Goal: Task Accomplishment & Management: Complete application form

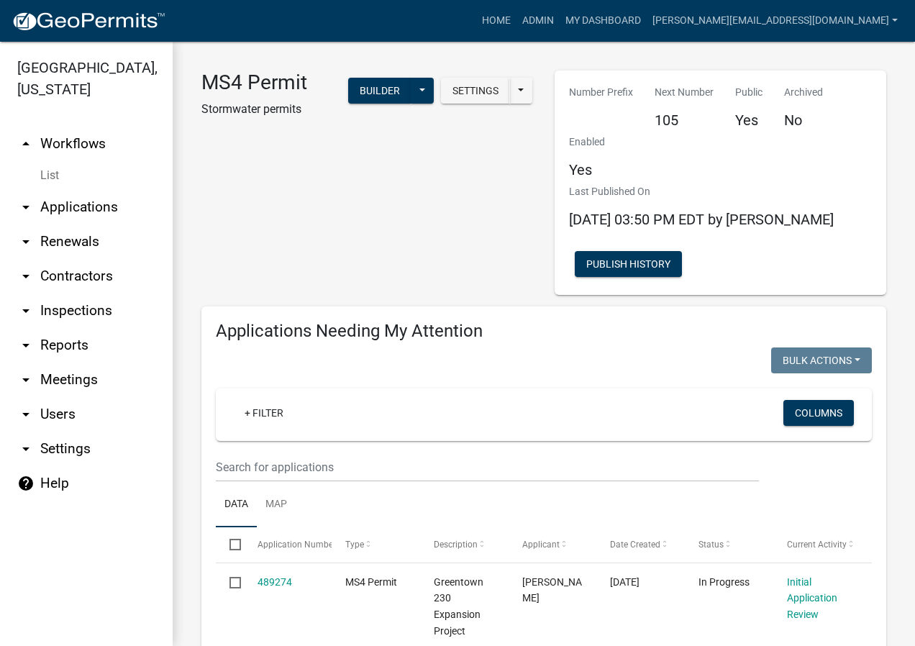
select select "2: 50"
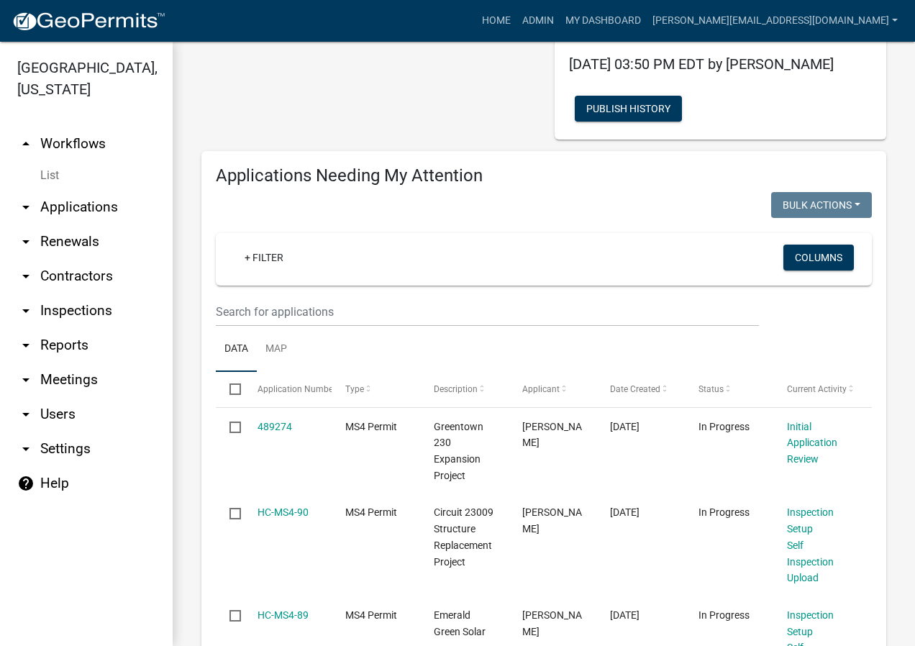
scroll to position [216, 0]
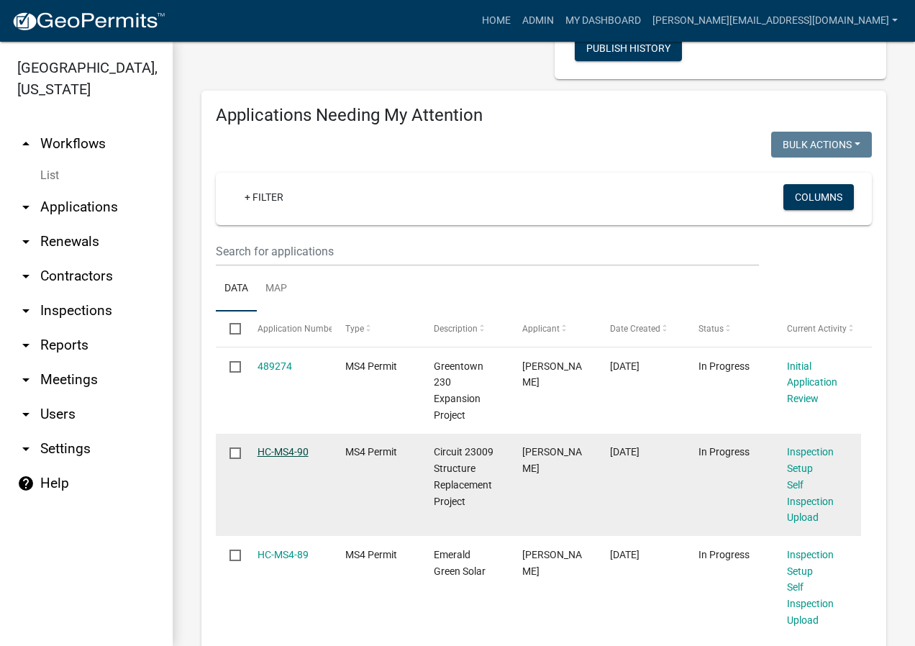
click at [280, 453] on link "HC-MS4-90" at bounding box center [282, 452] width 51 height 12
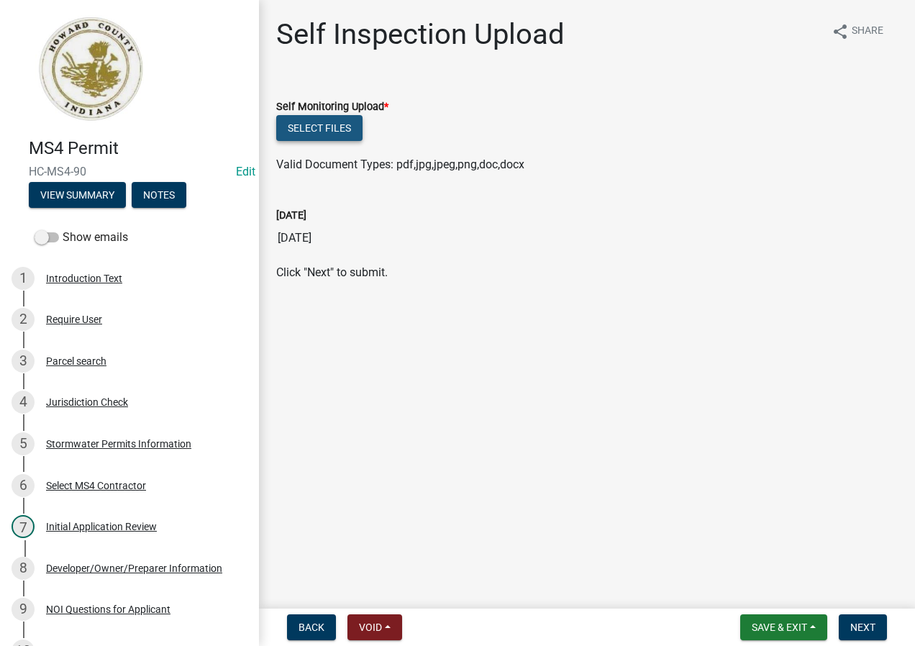
click at [336, 126] on button "Select files" at bounding box center [319, 128] width 86 height 26
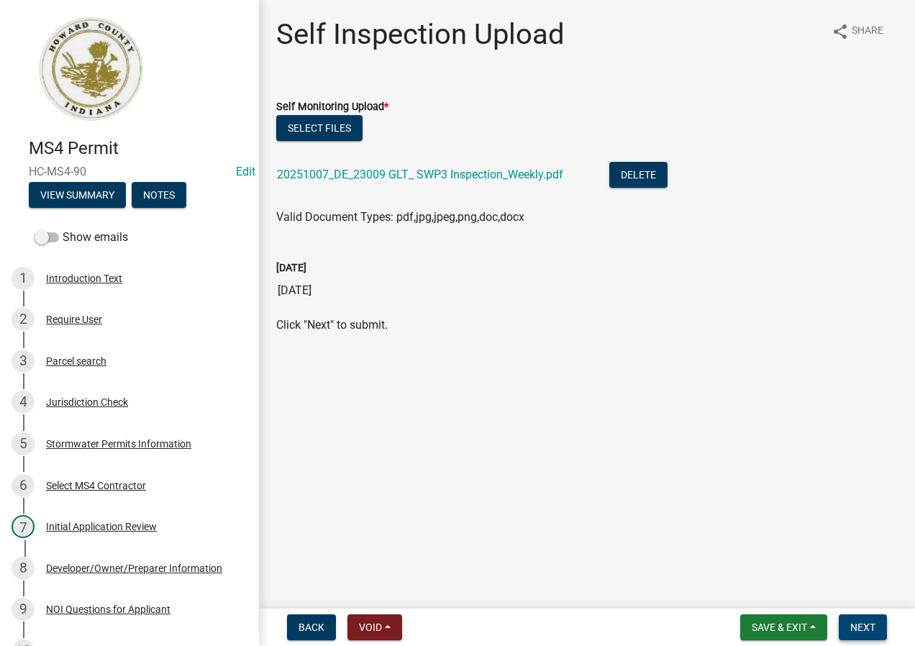
click at [863, 629] on span "Next" at bounding box center [862, 627] width 25 height 12
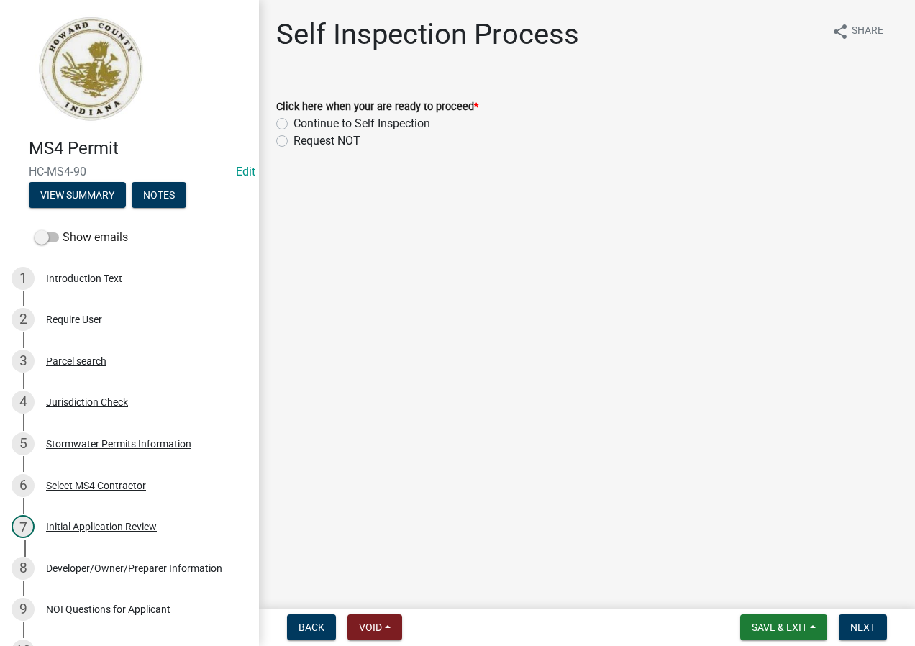
click at [399, 122] on label "Continue to Self Inspection" at bounding box center [361, 123] width 137 height 17
click at [303, 122] on input "Continue to Self Inspection" at bounding box center [297, 119] width 9 height 9
radio input "true"
click at [875, 630] on span "Next" at bounding box center [862, 627] width 25 height 12
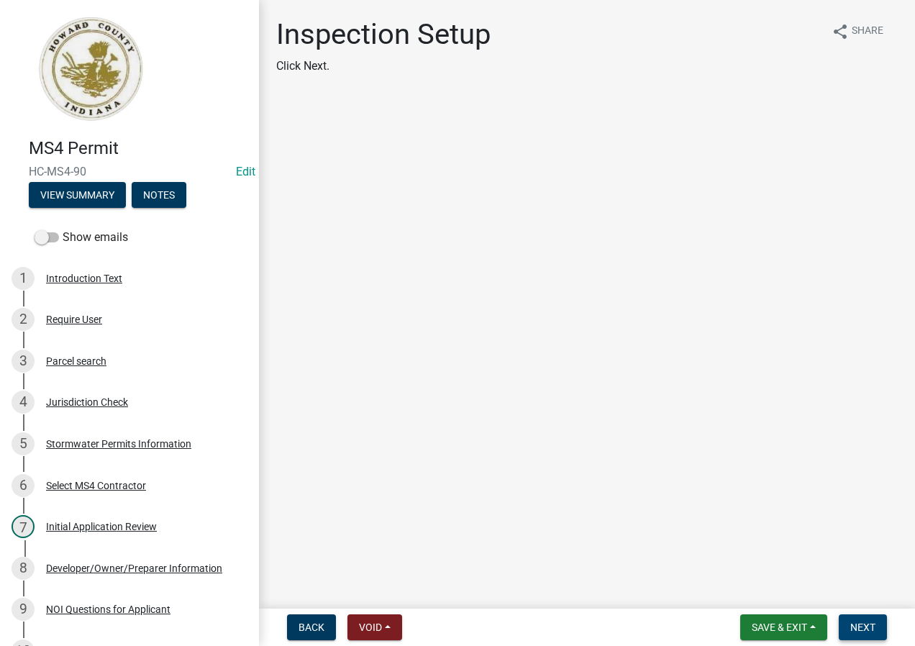
click at [867, 614] on button "Next" at bounding box center [863, 627] width 48 height 26
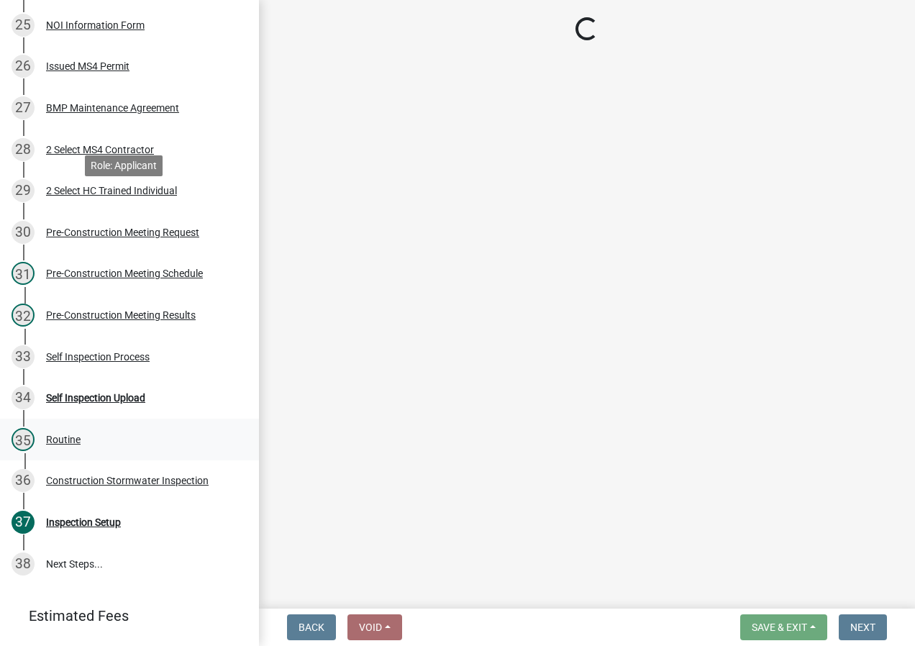
scroll to position [1319, 0]
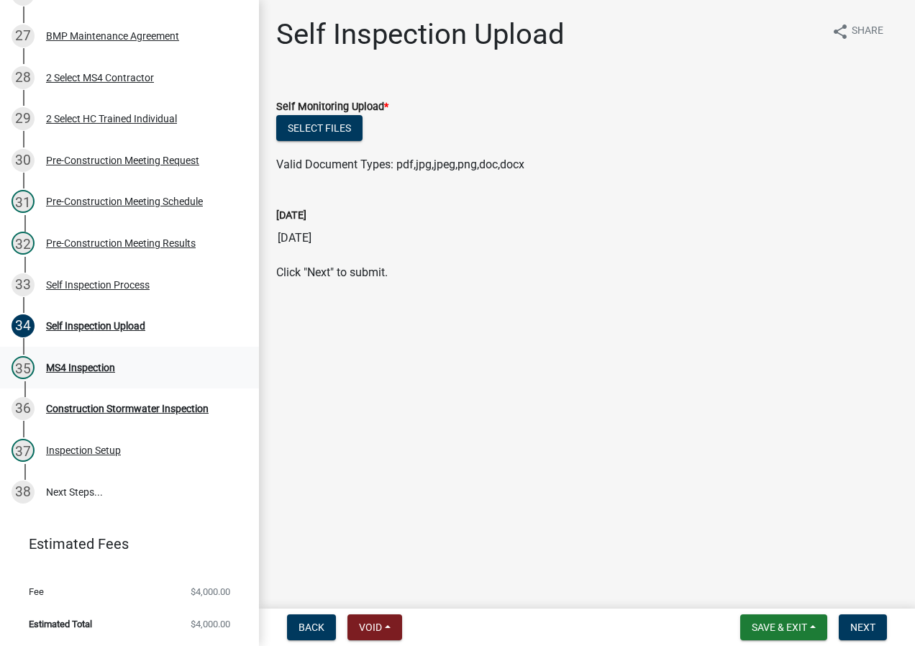
click at [138, 378] on div "35 MS4 Inspection" at bounding box center [124, 367] width 224 height 23
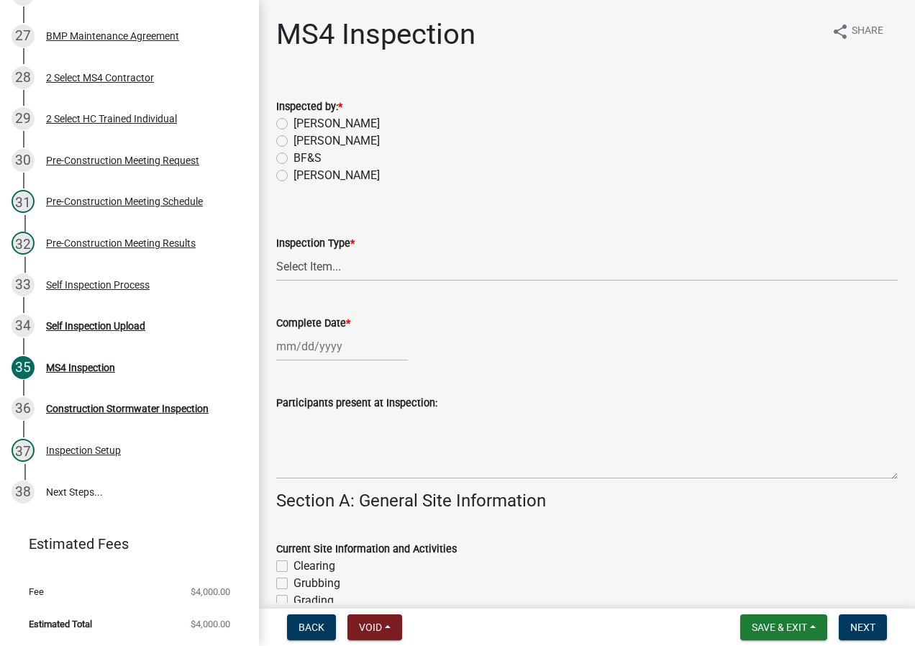
click at [314, 177] on label "[PERSON_NAME]" at bounding box center [336, 175] width 86 height 17
click at [303, 176] on input "[PERSON_NAME]" at bounding box center [297, 171] width 9 height 9
radio input "true"
click at [357, 261] on select "Select Item... Initial Routine Follow Up Complaint" at bounding box center [586, 266] width 621 height 29
click at [276, 252] on select "Select Item... Initial Routine Follow Up Complaint" at bounding box center [586, 266] width 621 height 29
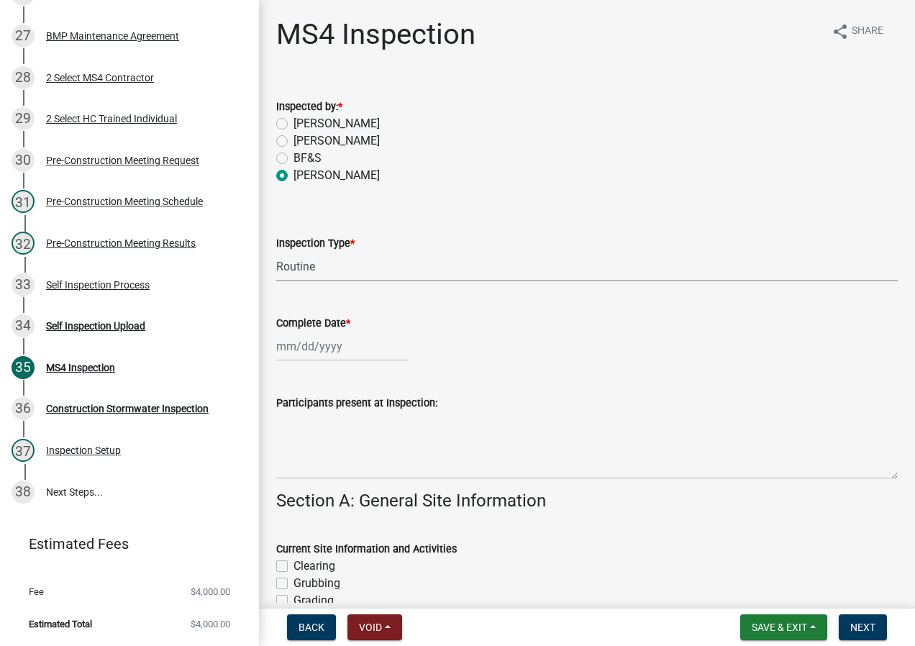
select select "6f2635a8-d74b-48ab-8be3-2798d1f6cb59"
click at [362, 348] on div at bounding box center [342, 346] width 132 height 29
select select "10"
select select "2025"
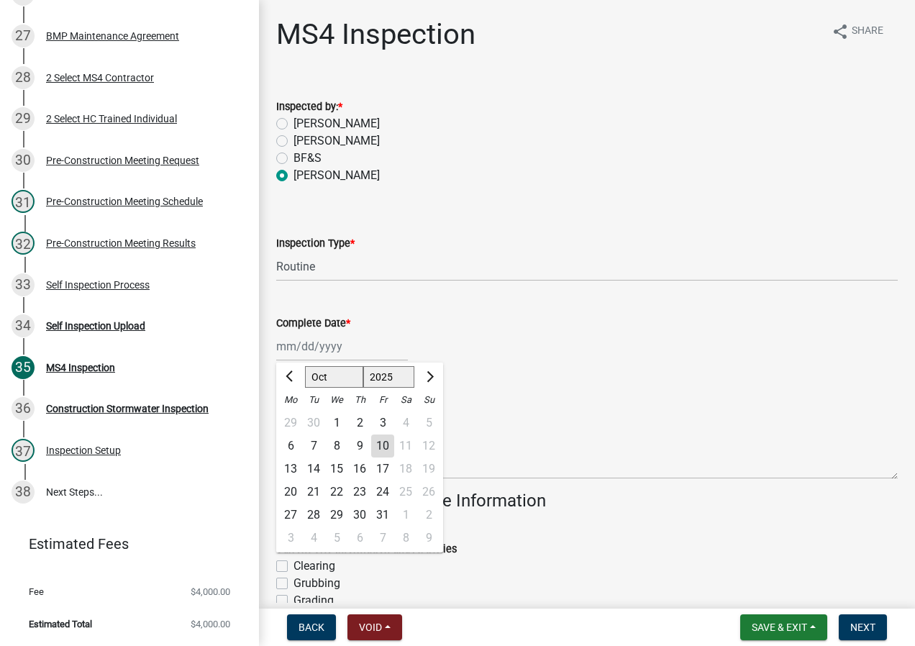
drag, startPoint x: 314, startPoint y: 450, endPoint x: 337, endPoint y: 445, distance: 23.7
click at [314, 450] on div "7" at bounding box center [313, 445] width 23 height 23
type input "[DATE]"
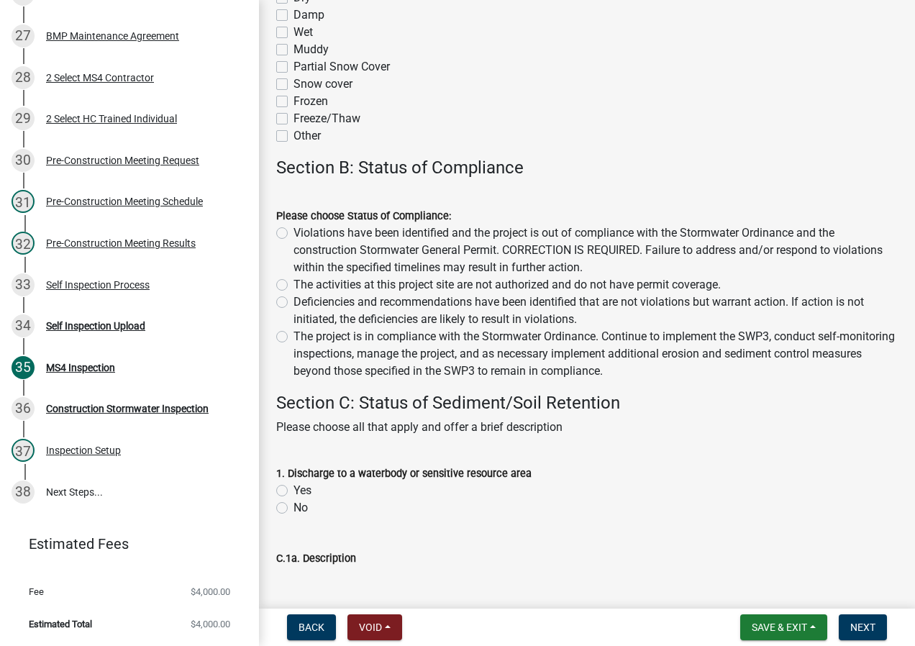
scroll to position [1151, 0]
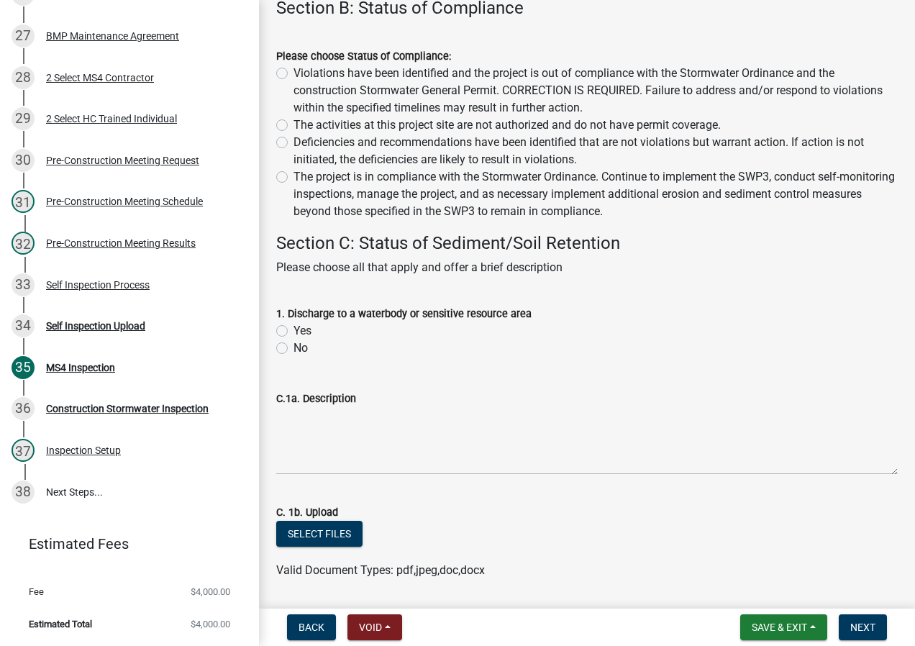
click at [348, 147] on label "Deficiencies and recommendations have been identified that are not violations b…" at bounding box center [595, 151] width 604 height 35
click at [303, 143] on input "Deficiencies and recommendations have been identified that are not violations b…" at bounding box center [297, 138] width 9 height 9
radio input "true"
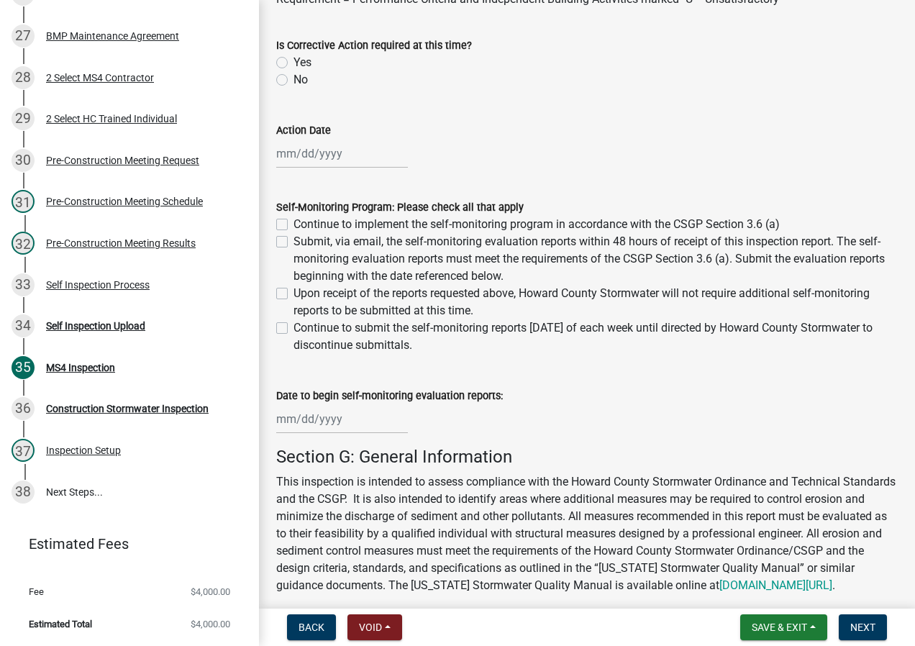
scroll to position [10872, 0]
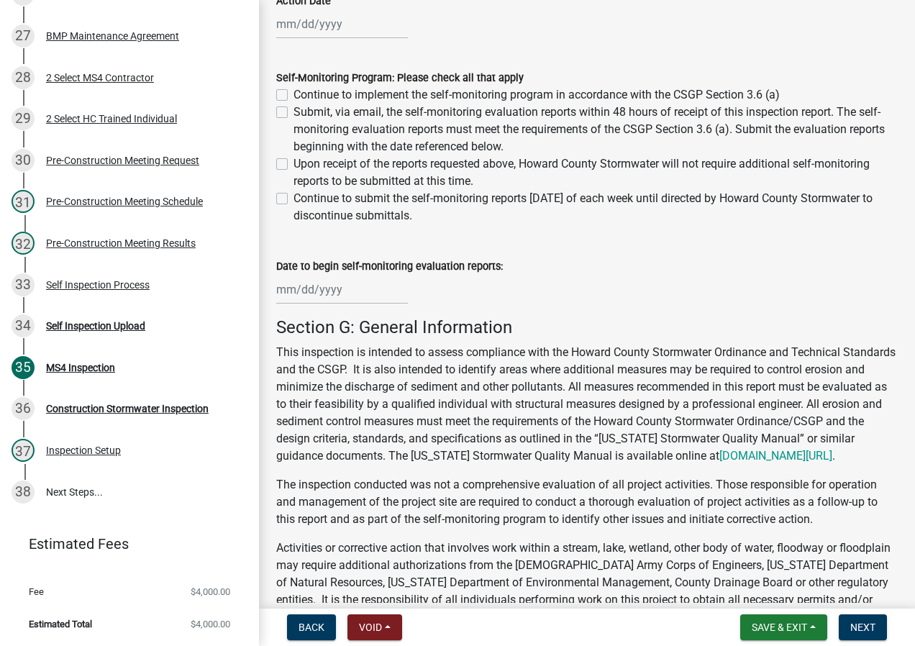
click at [629, 92] on label "Continue to implement the self-monitoring program in accordance with the CSGP S…" at bounding box center [536, 94] width 486 height 17
click at [303, 92] on input "Continue to implement the self-monitoring program in accordance with the CSGP S…" at bounding box center [297, 90] width 9 height 9
checkbox input "true"
checkbox input "false"
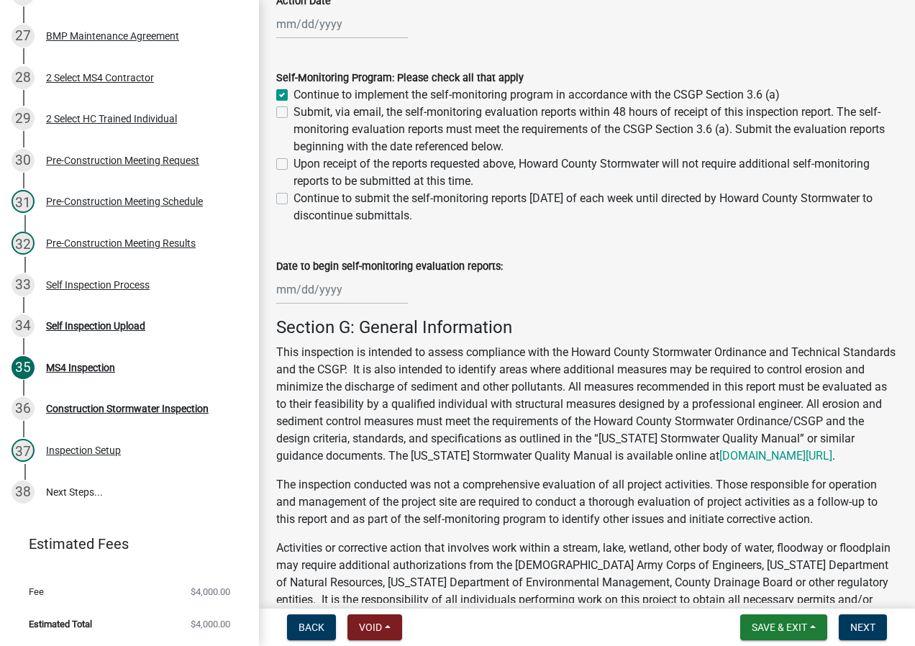
checkbox input "false"
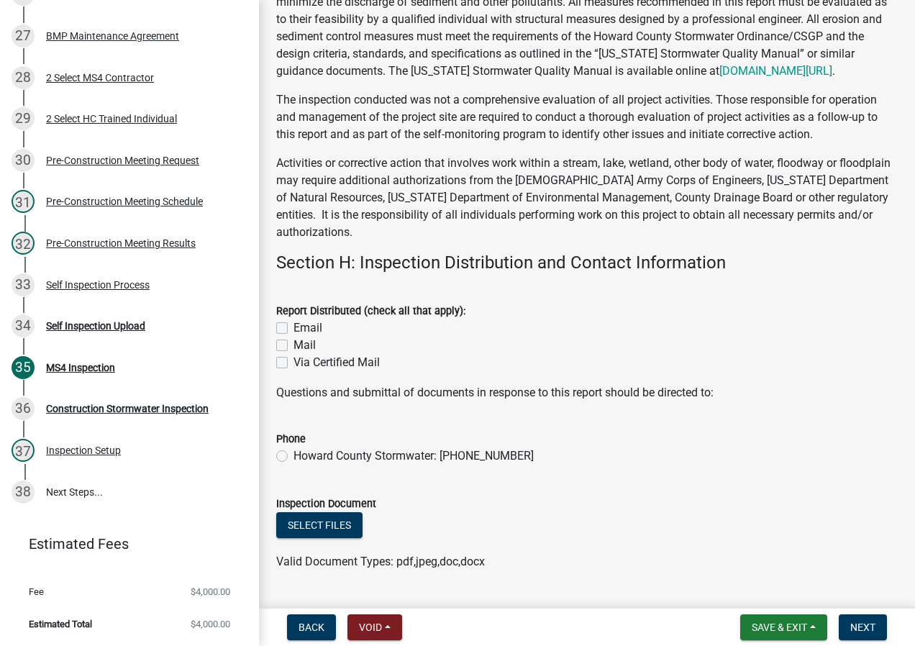
scroll to position [11447, 0]
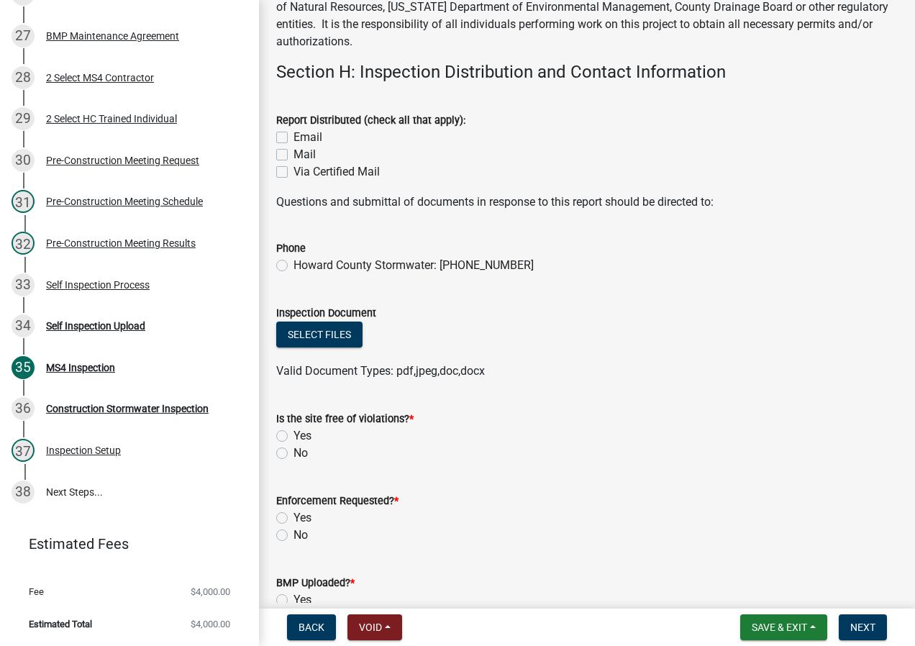
click at [312, 146] on label "Email" at bounding box center [307, 137] width 29 height 17
click at [303, 138] on input "Email" at bounding box center [297, 133] width 9 height 9
checkbox input "true"
checkbox input "false"
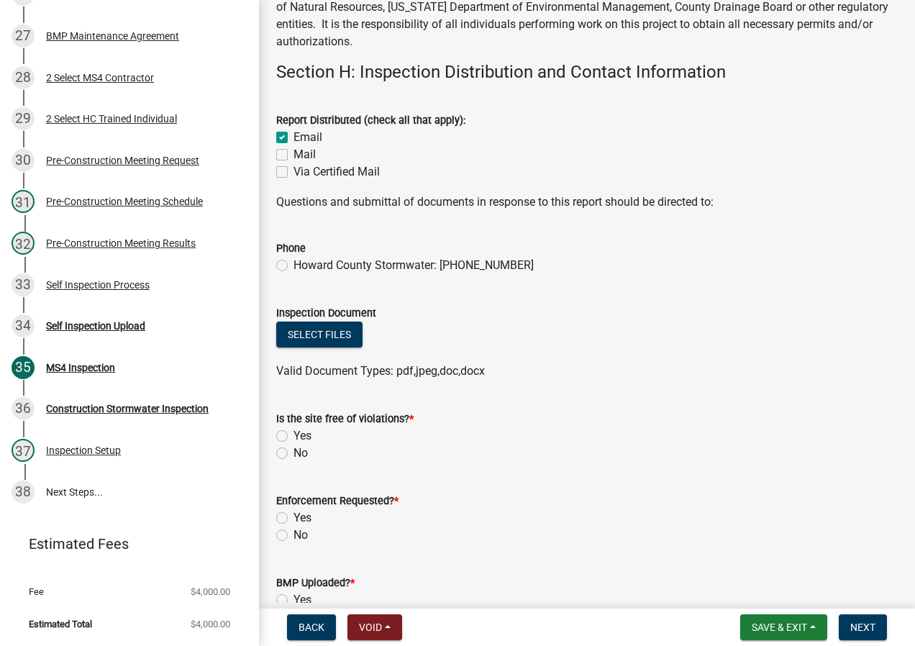
click at [368, 274] on label "Howard County Stormwater: [PHONE_NUMBER]" at bounding box center [413, 265] width 240 height 17
click at [303, 266] on input "Howard County Stormwater: [PHONE_NUMBER]" at bounding box center [297, 261] width 9 height 9
radio input "true"
click at [334, 347] on button "Select files" at bounding box center [319, 335] width 86 height 26
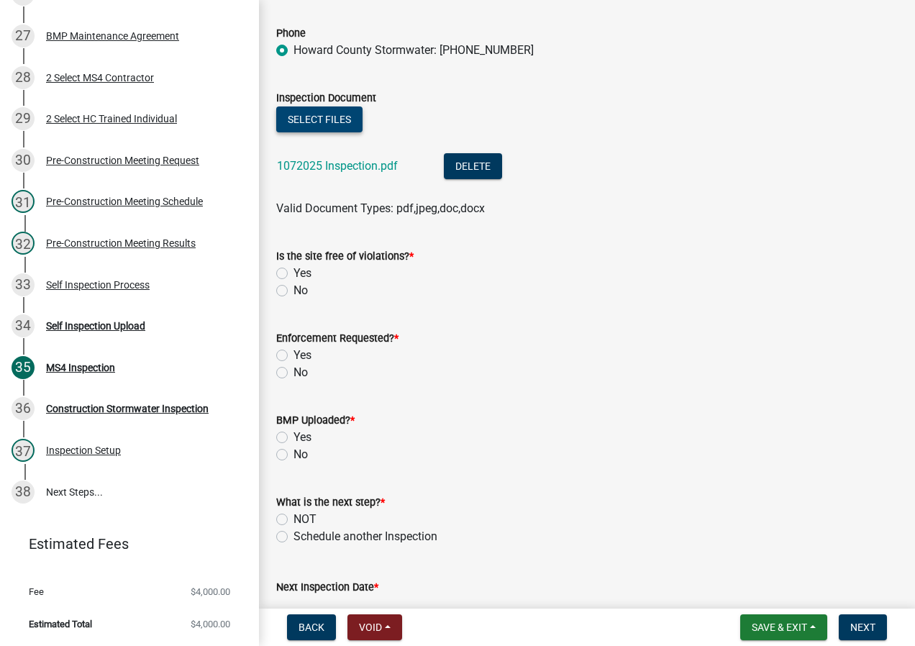
scroll to position [11663, 0]
click at [293, 281] on label "Yes" at bounding box center [302, 272] width 18 height 17
click at [293, 273] on input "Yes" at bounding box center [297, 268] width 9 height 9
radio input "true"
click at [293, 380] on label "No" at bounding box center [300, 371] width 14 height 17
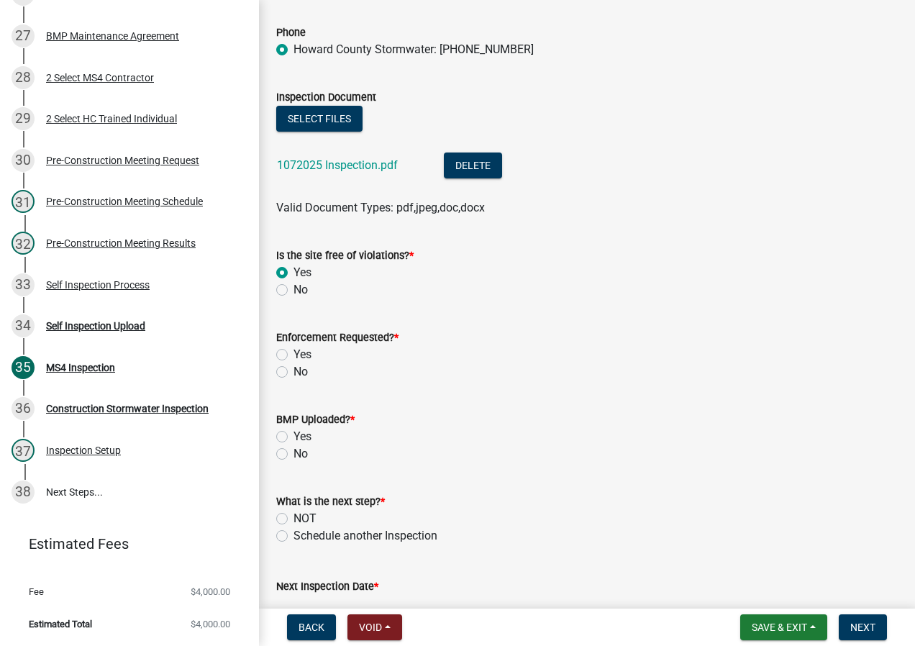
click at [293, 373] on input "No" at bounding box center [297, 367] width 9 height 9
radio input "true"
click at [293, 462] on label "No" at bounding box center [300, 453] width 14 height 17
click at [293, 455] on input "No" at bounding box center [297, 449] width 9 height 9
radio input "true"
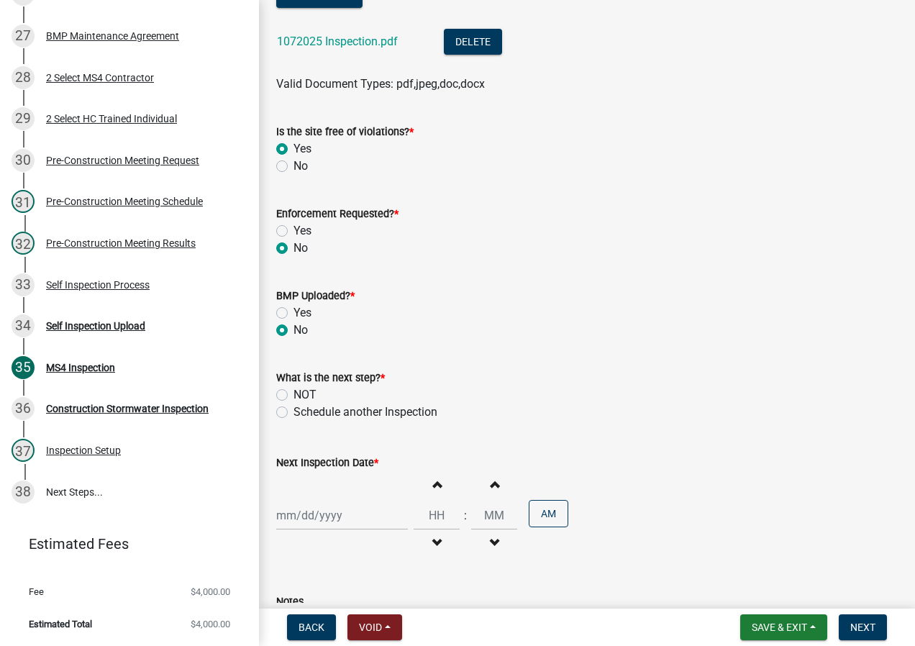
scroll to position [11807, 0]
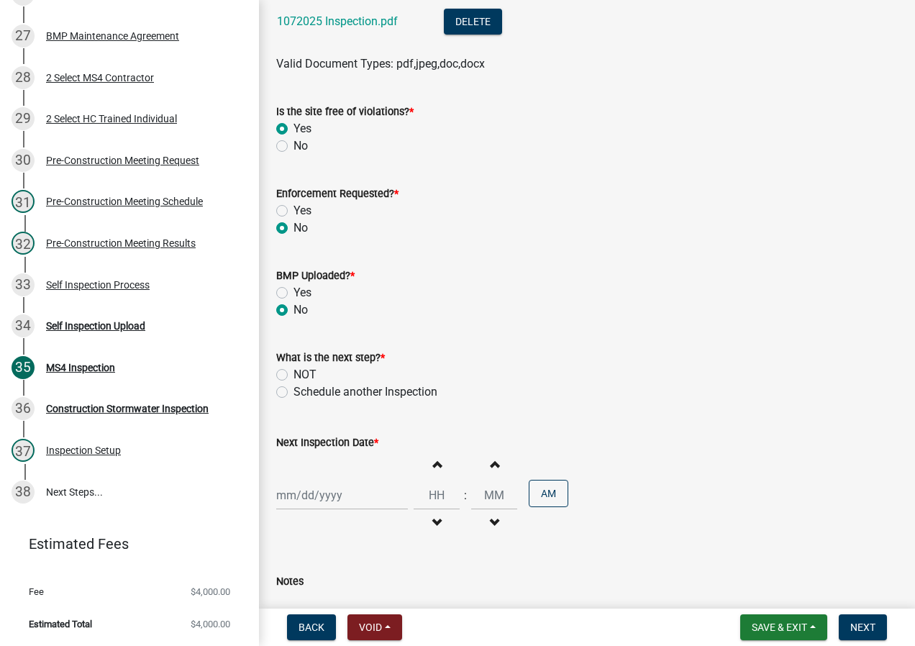
click at [306, 401] on label "Schedule another Inspection" at bounding box center [365, 391] width 144 height 17
click at [303, 393] on input "Schedule another Inspection" at bounding box center [297, 387] width 9 height 9
radio input "true"
click at [361, 510] on div at bounding box center [342, 494] width 132 height 29
select select "10"
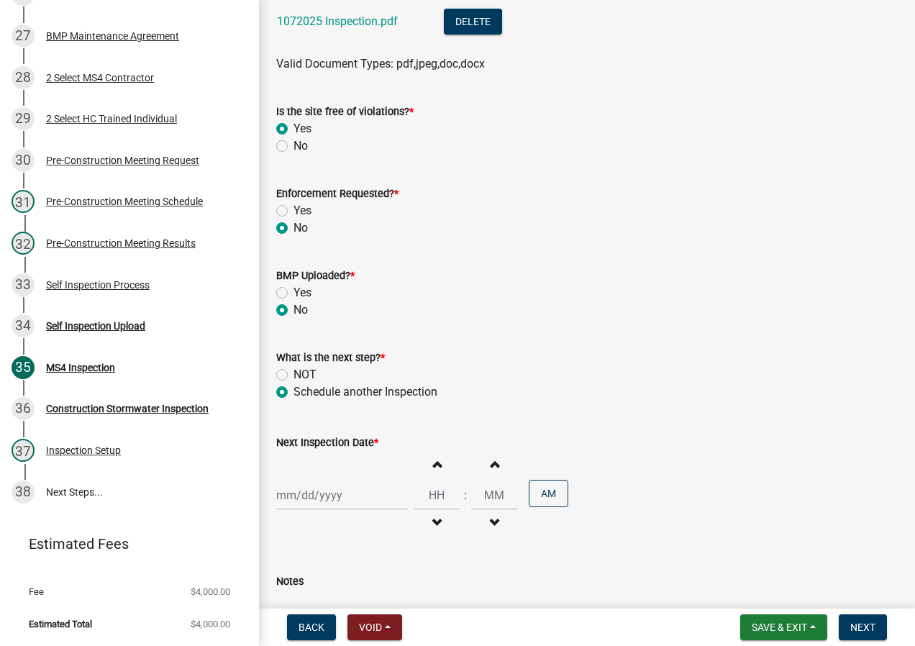
select select "2025"
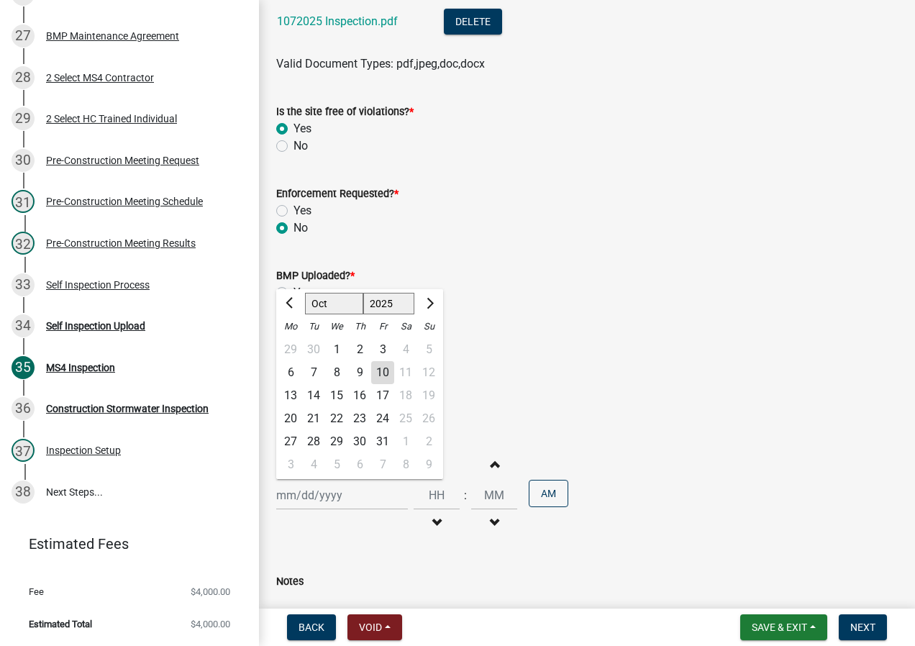
click at [315, 407] on div "14" at bounding box center [313, 395] width 23 height 23
type input "[DATE]"
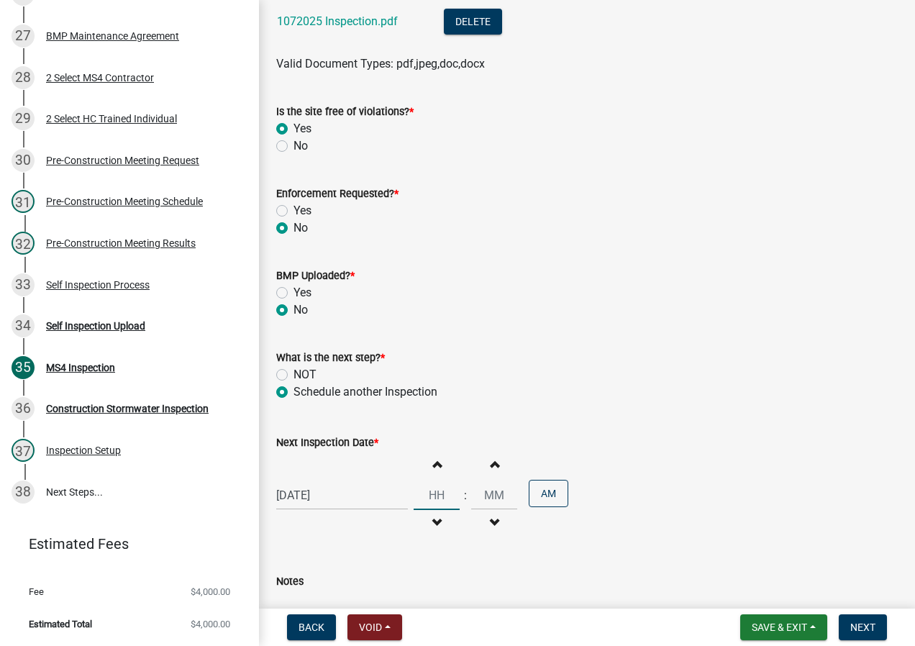
click at [439, 509] on input "Hours" at bounding box center [437, 494] width 46 height 29
type input "09"
type input "00"
click at [565, 451] on div "Next Inspection Date *" at bounding box center [586, 442] width 621 height 17
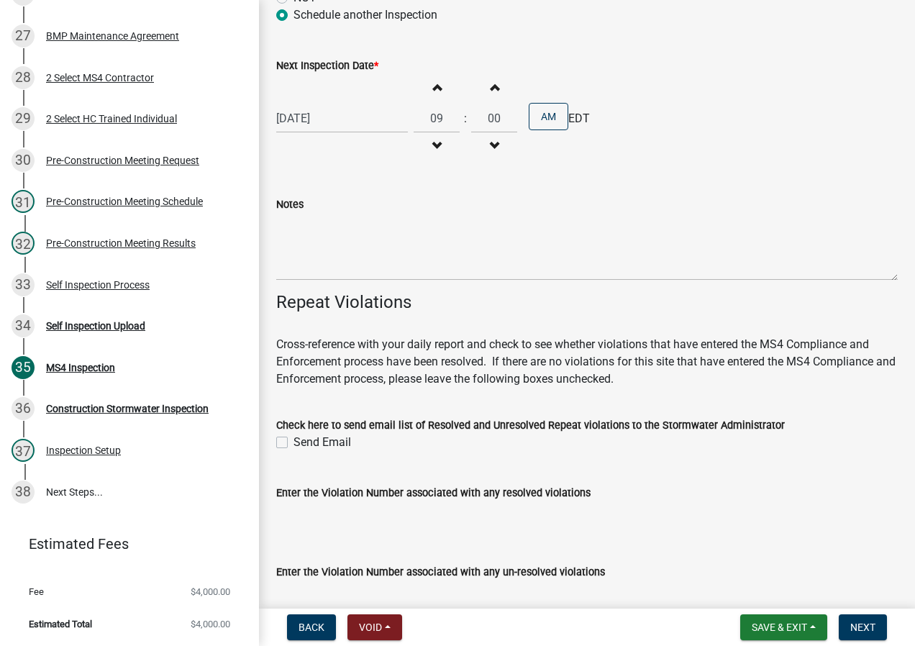
scroll to position [12305, 0]
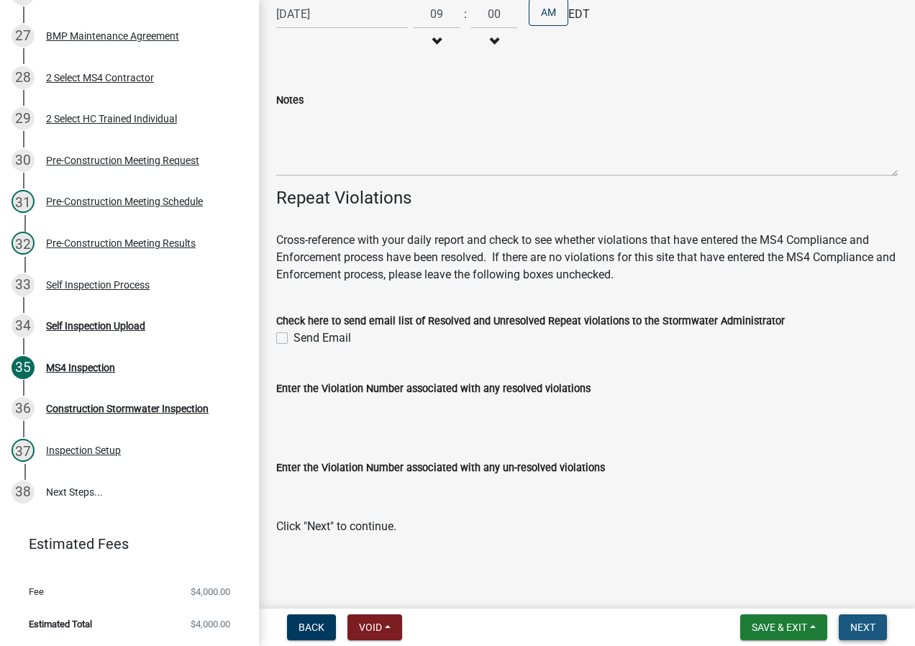
click at [866, 625] on span "Next" at bounding box center [862, 627] width 25 height 12
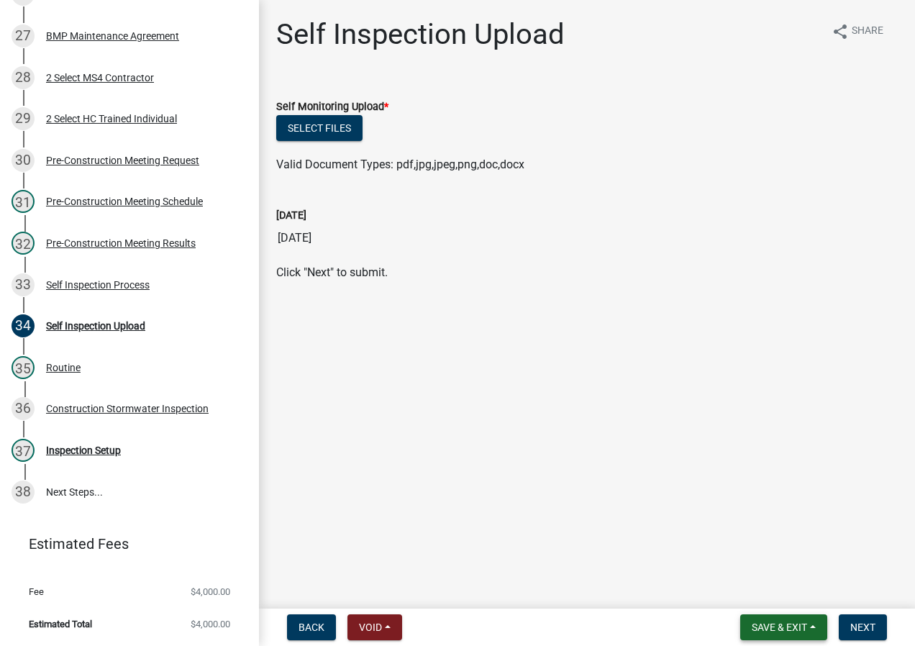
click at [813, 628] on button "Save & Exit" at bounding box center [783, 627] width 87 height 26
click at [769, 595] on button "Save & Exit" at bounding box center [769, 590] width 115 height 35
